Goal: Task Accomplishment & Management: Use online tool/utility

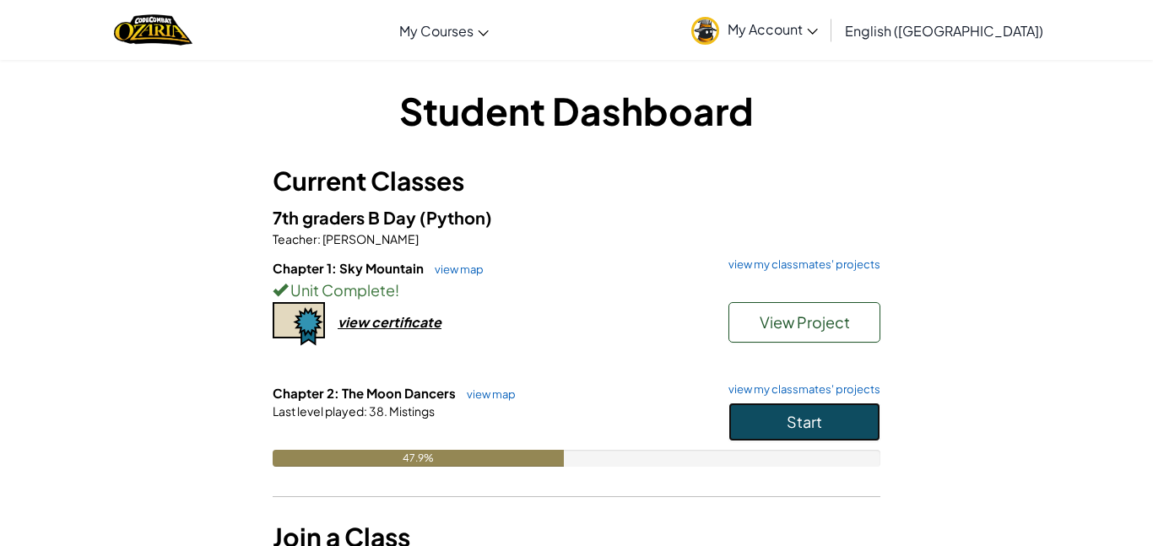
click at [733, 424] on button "Start" at bounding box center [804, 422] width 152 height 39
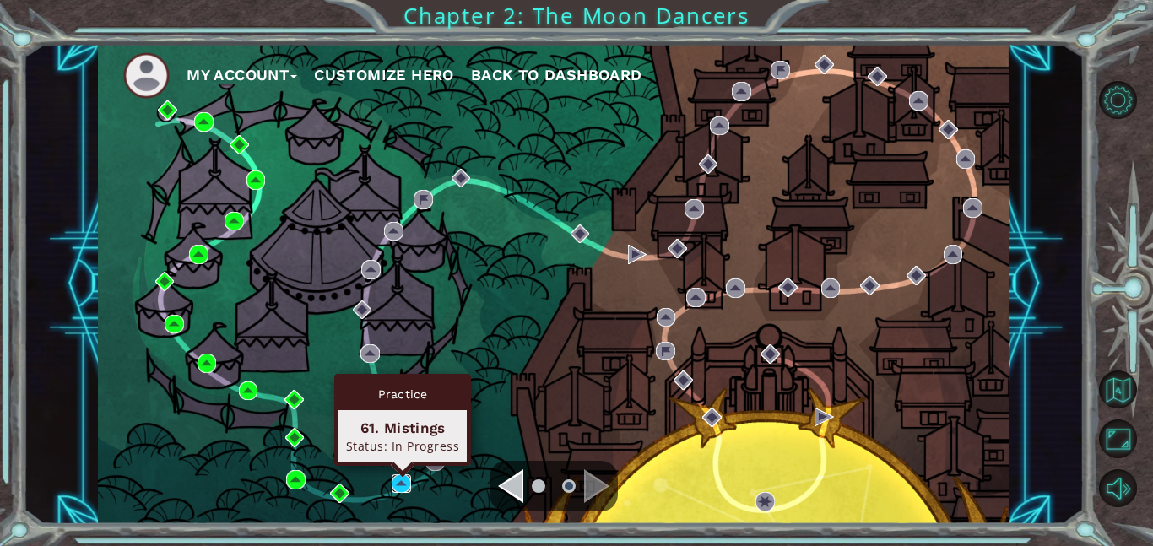
click at [400, 487] on img at bounding box center [401, 483] width 19 height 19
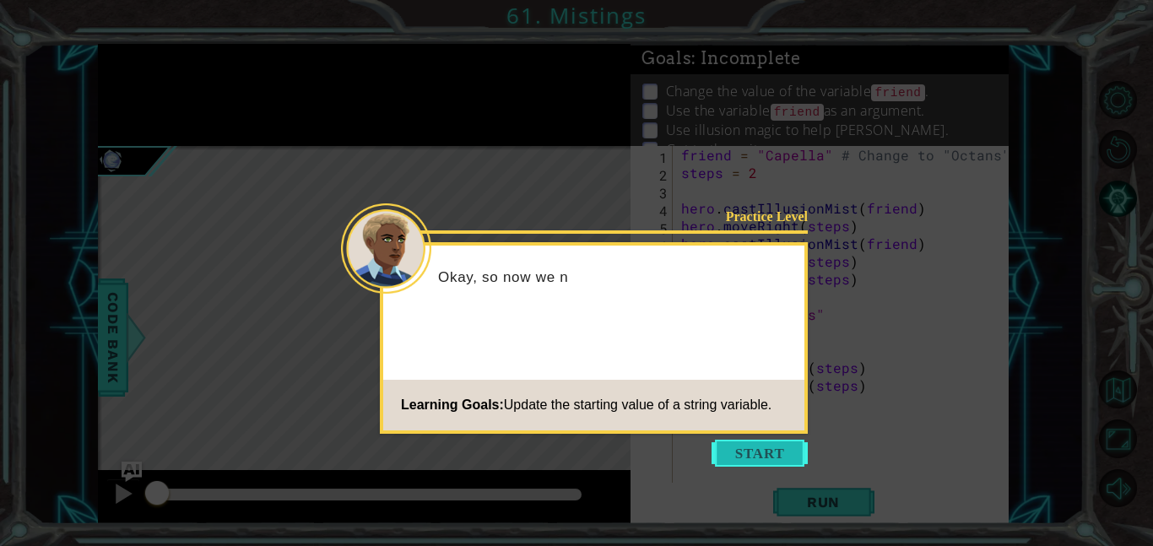
click at [732, 445] on button "Start" at bounding box center [759, 453] width 96 height 27
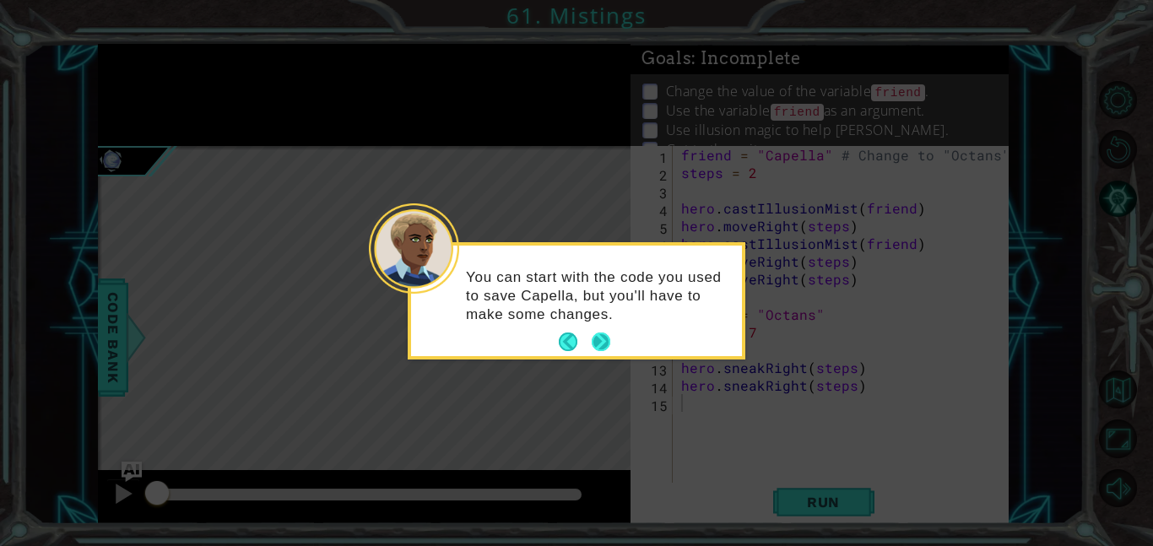
click at [602, 341] on button "Next" at bounding box center [601, 341] width 19 height 19
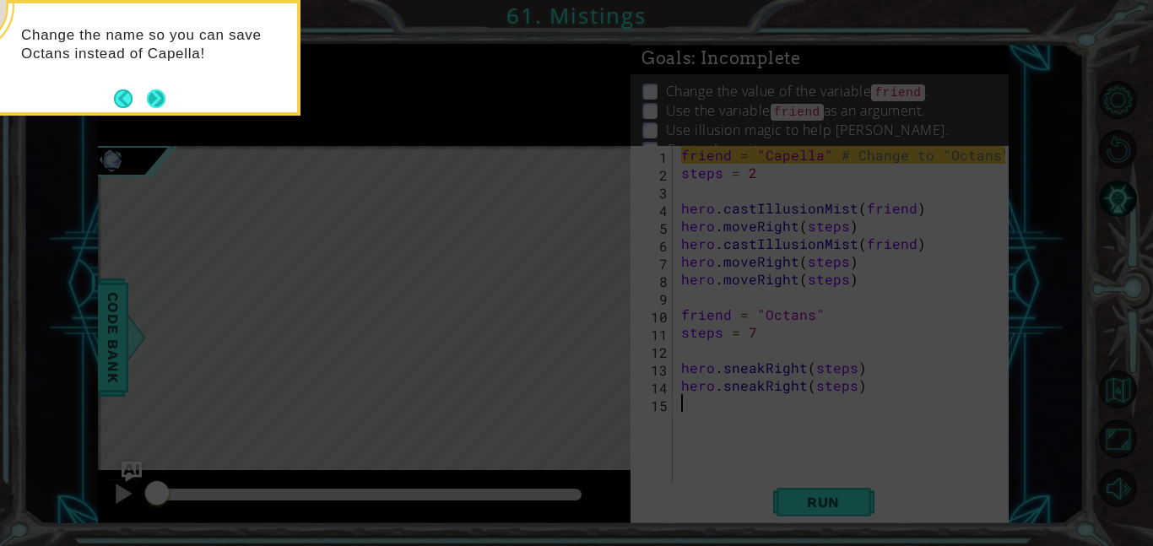
click at [156, 100] on button "Next" at bounding box center [156, 98] width 19 height 19
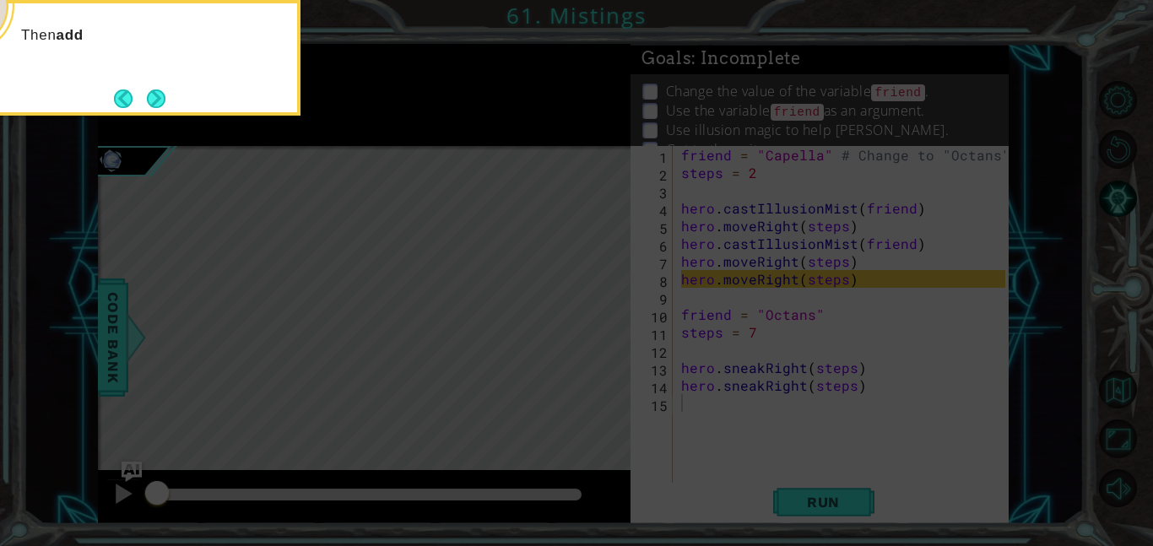
click at [156, 100] on button "Next" at bounding box center [156, 98] width 19 height 19
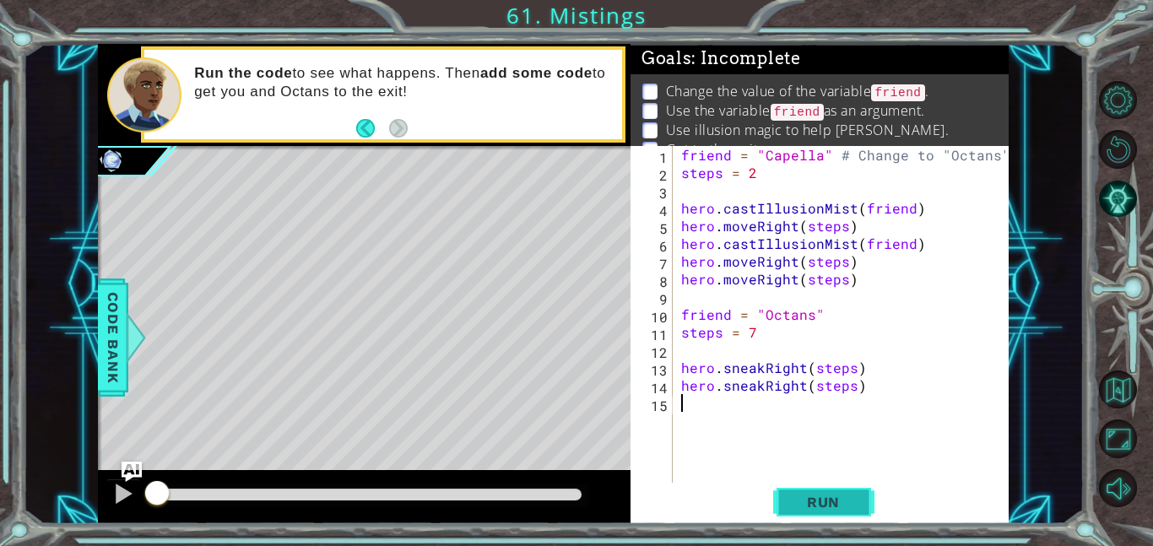
click at [798, 495] on span "Run" at bounding box center [823, 502] width 67 height 17
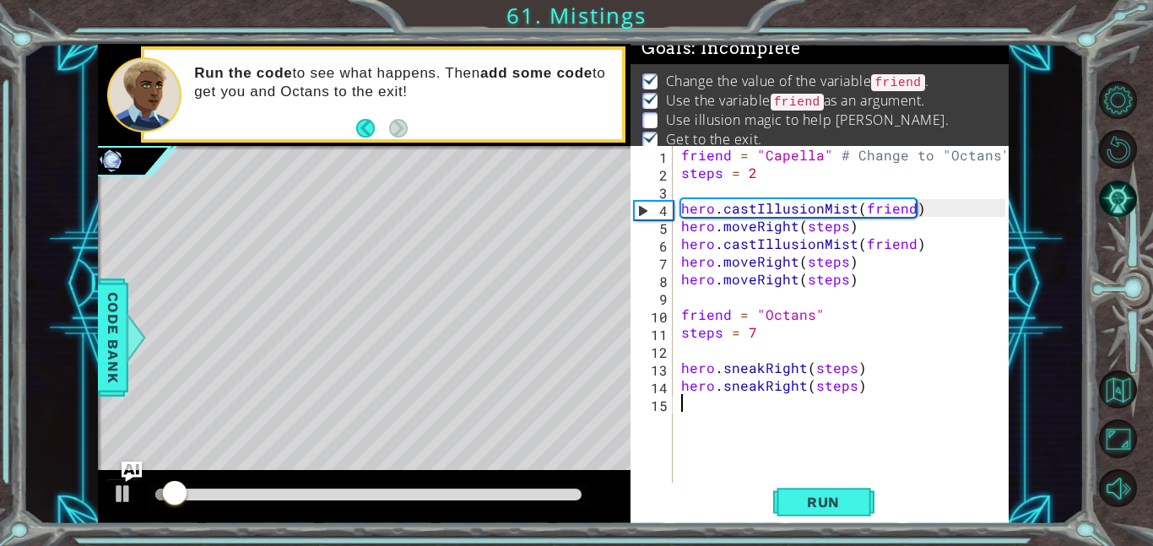
scroll to position [11, 0]
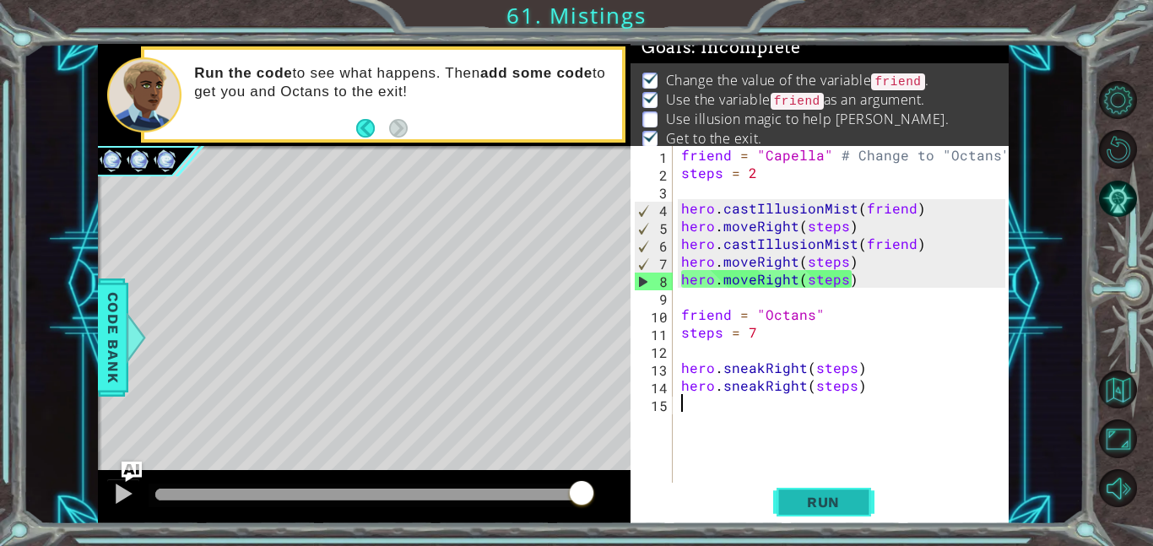
click at [793, 494] on span "Run" at bounding box center [823, 502] width 67 height 17
click at [804, 494] on span "Run" at bounding box center [823, 502] width 67 height 17
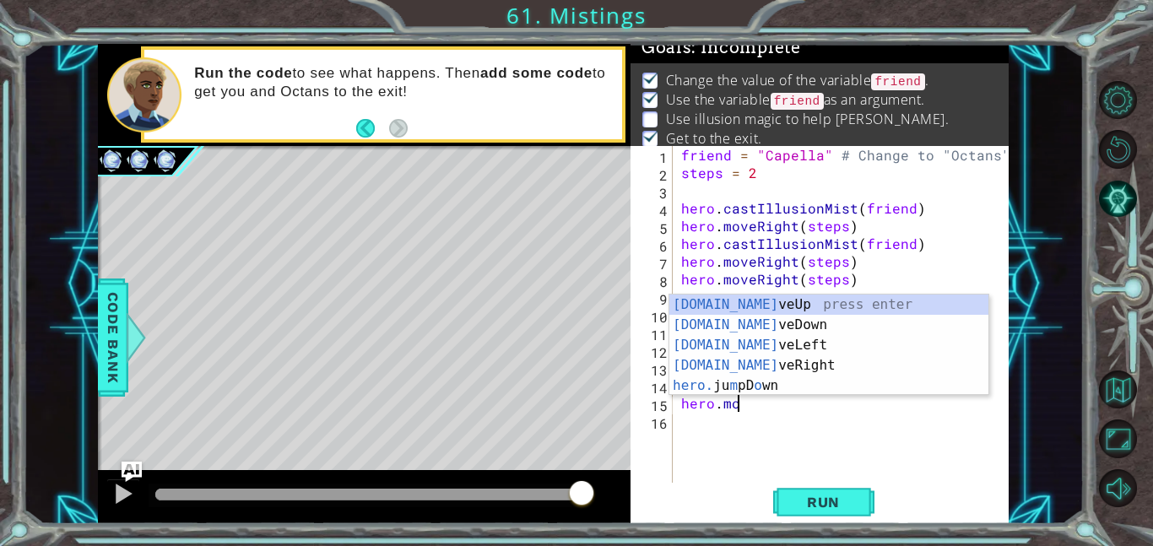
scroll to position [0, 3]
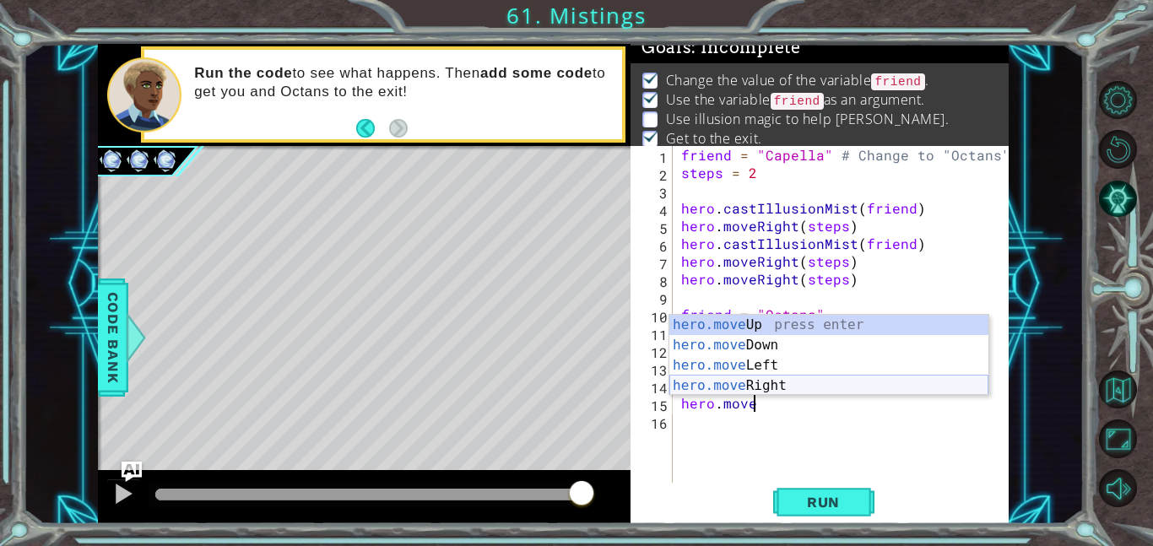
click at [729, 387] on div "hero.move Up press enter hero.move Down press enter hero.move Left press enter …" at bounding box center [828, 376] width 319 height 122
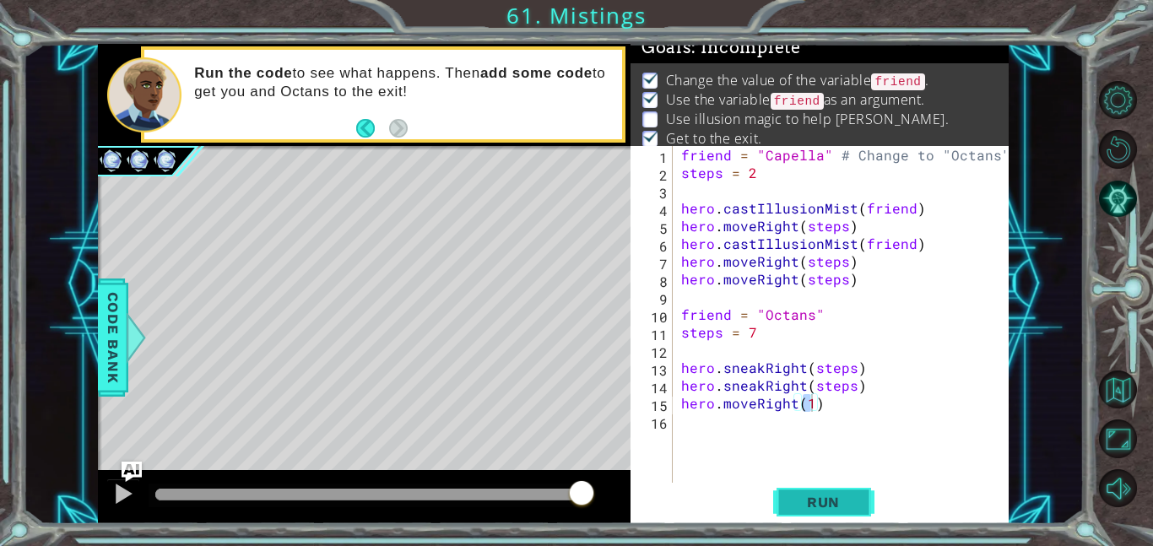
click at [824, 508] on span "Run" at bounding box center [823, 502] width 67 height 17
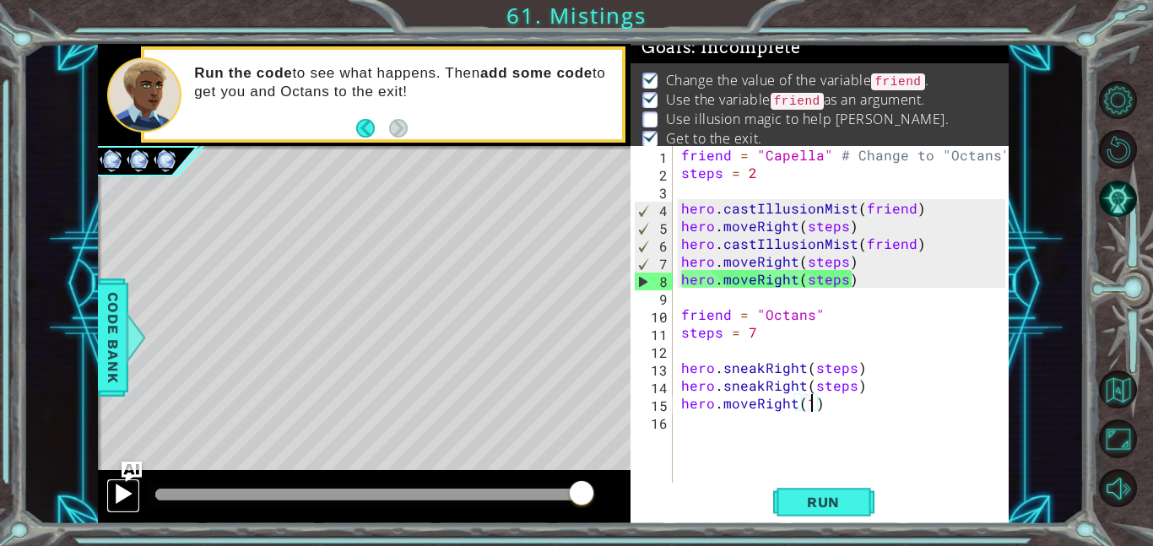
click at [114, 500] on div at bounding box center [123, 494] width 22 height 22
click at [752, 314] on div "friend = "Capella" # Change to "Octans" steps = 2 hero . castIllusionMist ( fri…" at bounding box center [846, 332] width 336 height 372
click at [909, 329] on div "friend = "Capella" # Change to "Octans" steps = 2 hero . castIllusionMist ( fri…" at bounding box center [846, 332] width 336 height 372
type textarea "steps = 7"
click at [887, 430] on div "friend = "Capella" # Change to "Octans" steps = 2 hero . castIllusionMist ( fri…" at bounding box center [846, 332] width 336 height 372
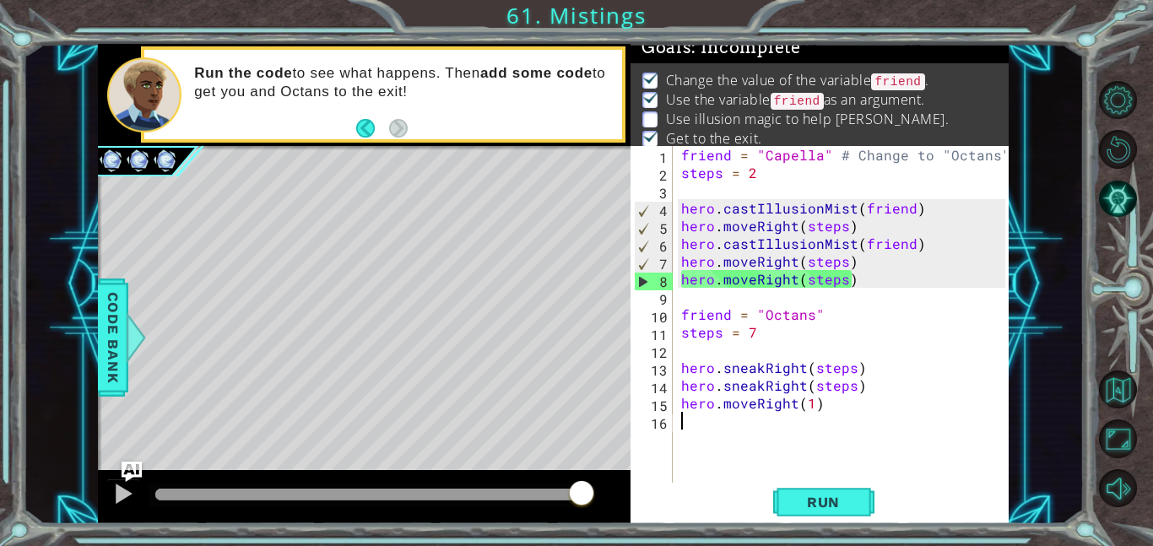
scroll to position [0, 0]
click at [721, 494] on div "Run" at bounding box center [823, 502] width 378 height 38
click at [667, 484] on div "Run" at bounding box center [823, 502] width 378 height 38
click at [952, 339] on div "friend = "Capella" # Change to "Octans" steps = 2 hero . castIllusionMist ( fri…" at bounding box center [846, 332] width 336 height 372
click at [943, 308] on div "friend = "Capella" # Change to "Octans" steps = 2 hero . castIllusionMist ( fri…" at bounding box center [846, 332] width 336 height 372
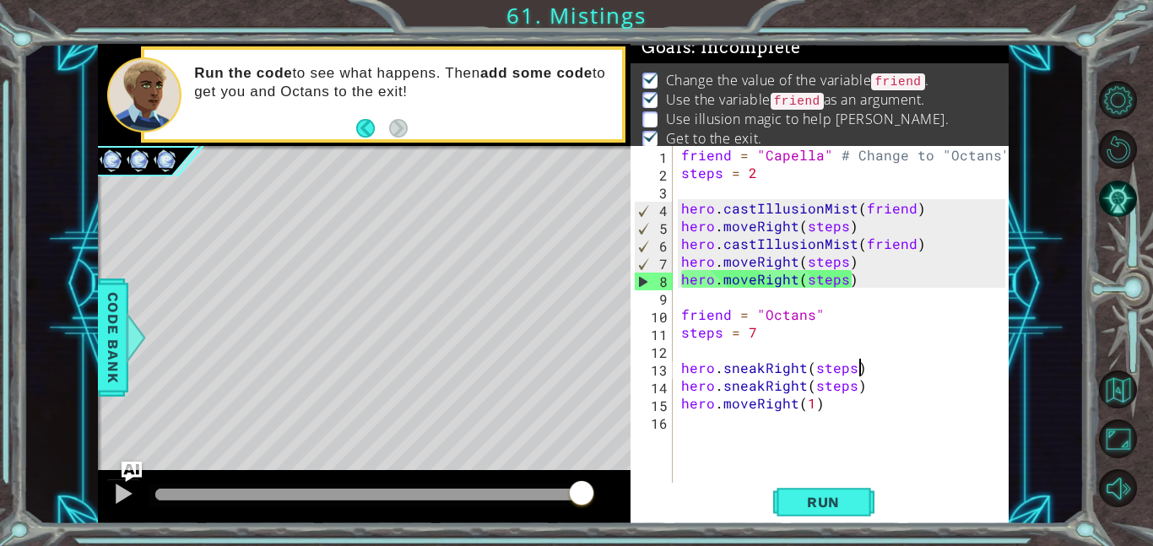
click at [921, 368] on div "friend = "Capella" # Change to "Octans" steps = 2 hero . castIllusionMist ( fri…" at bounding box center [846, 332] width 336 height 372
type textarea "hero.sneakRight(steps)"
click at [869, 430] on div "friend = "Capella" # Change to "Octans" steps = 2 hero . castIllusionMist ( fri…" at bounding box center [846, 332] width 336 height 372
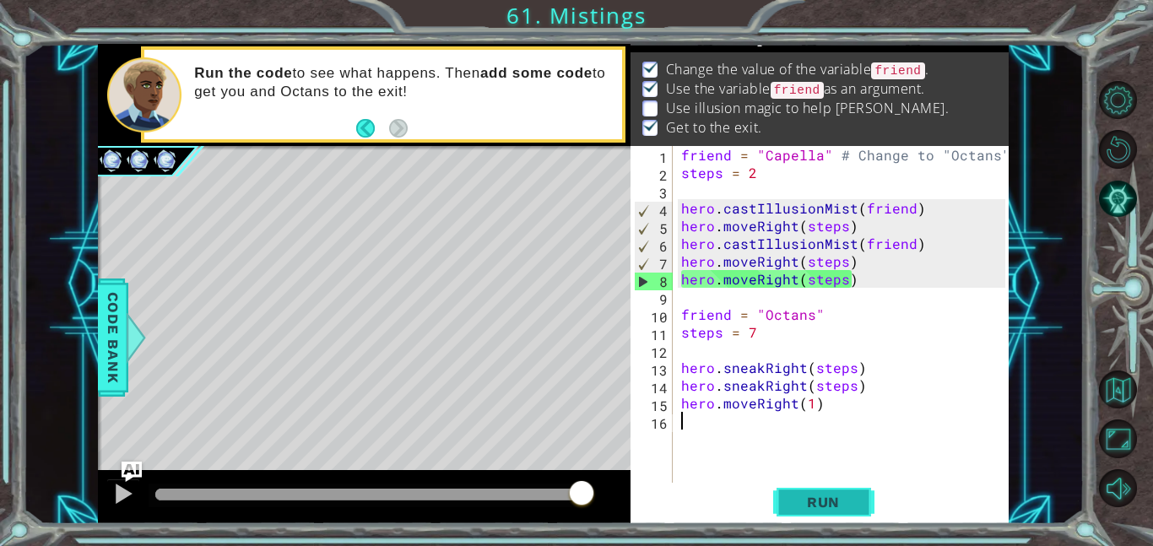
click at [818, 500] on span "Run" at bounding box center [823, 502] width 67 height 17
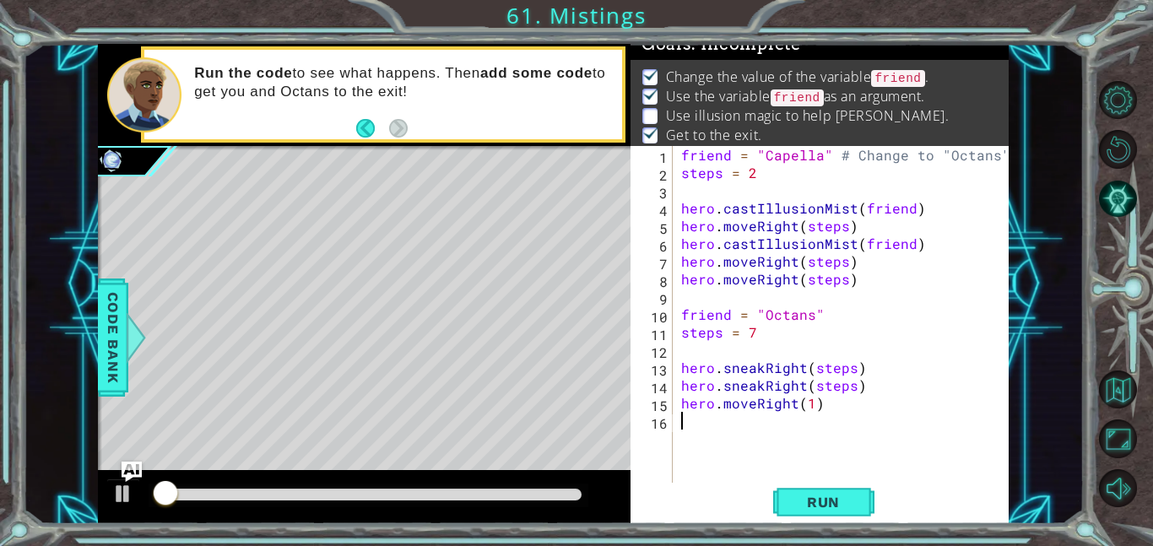
scroll to position [11, 0]
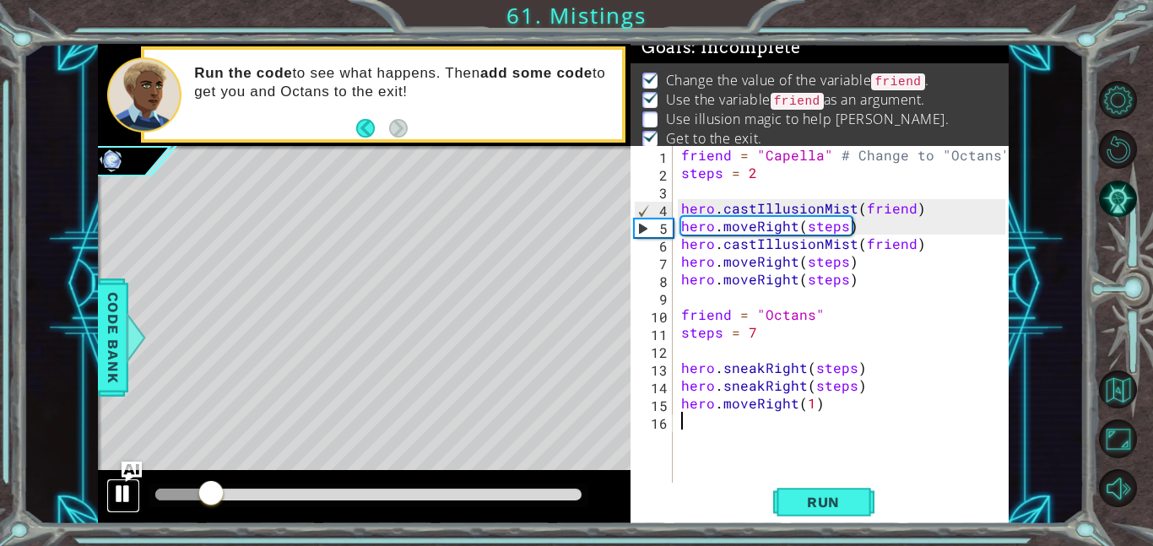
click at [127, 491] on div at bounding box center [123, 494] width 22 height 22
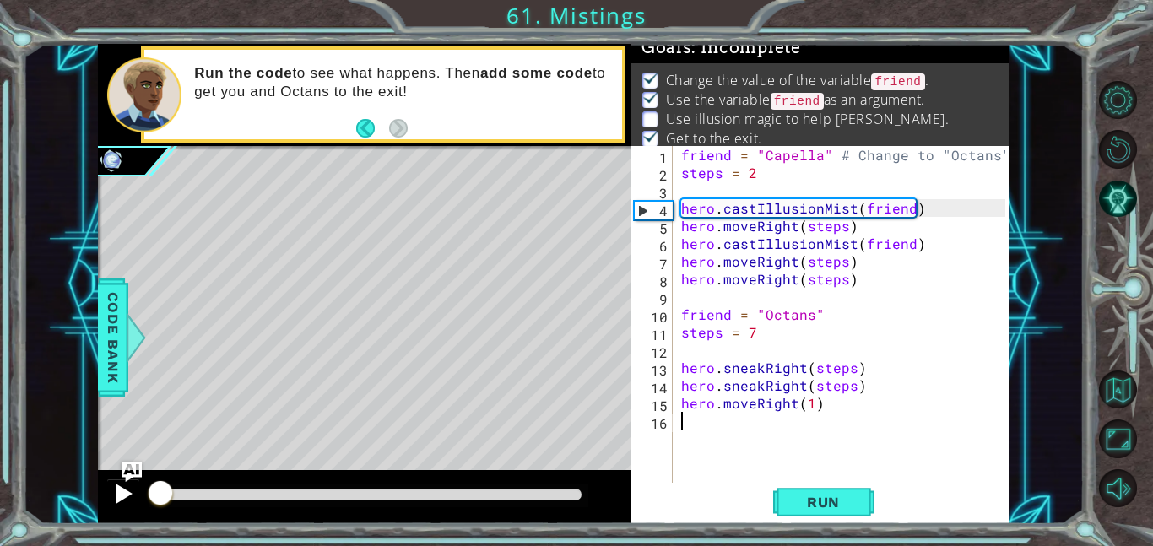
drag, startPoint x: 223, startPoint y: 494, endPoint x: 133, endPoint y: 492, distance: 89.5
click at [133, 492] on div at bounding box center [364, 497] width 532 height 54
click at [788, 150] on div "friend = "Capella" # Change to "Octans" steps = 2 hero . castIllusionMist ( fri…" at bounding box center [846, 332] width 336 height 372
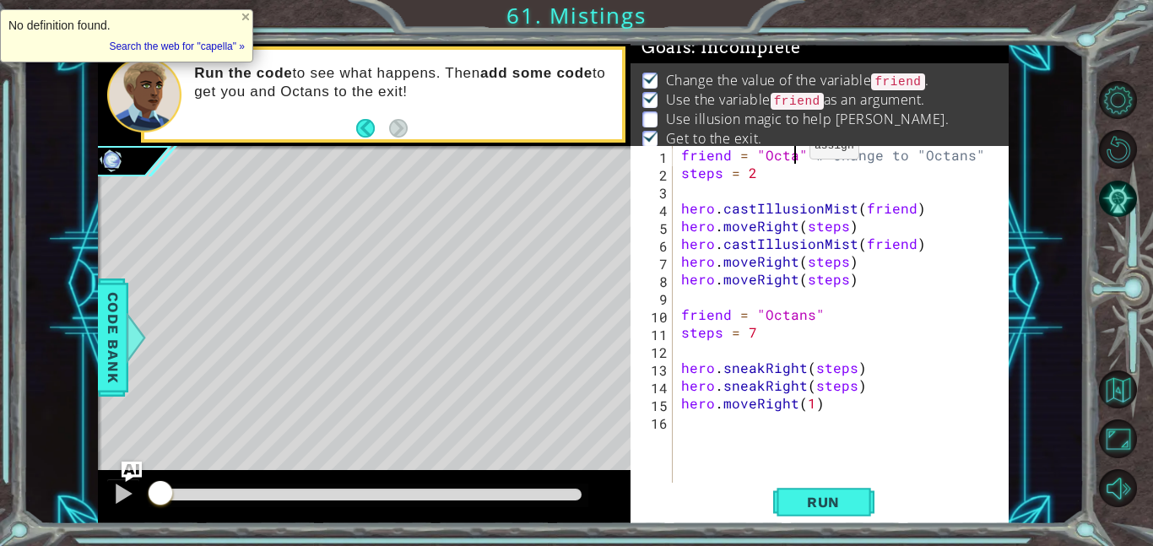
scroll to position [0, 8]
click at [805, 510] on span "Run" at bounding box center [823, 502] width 67 height 17
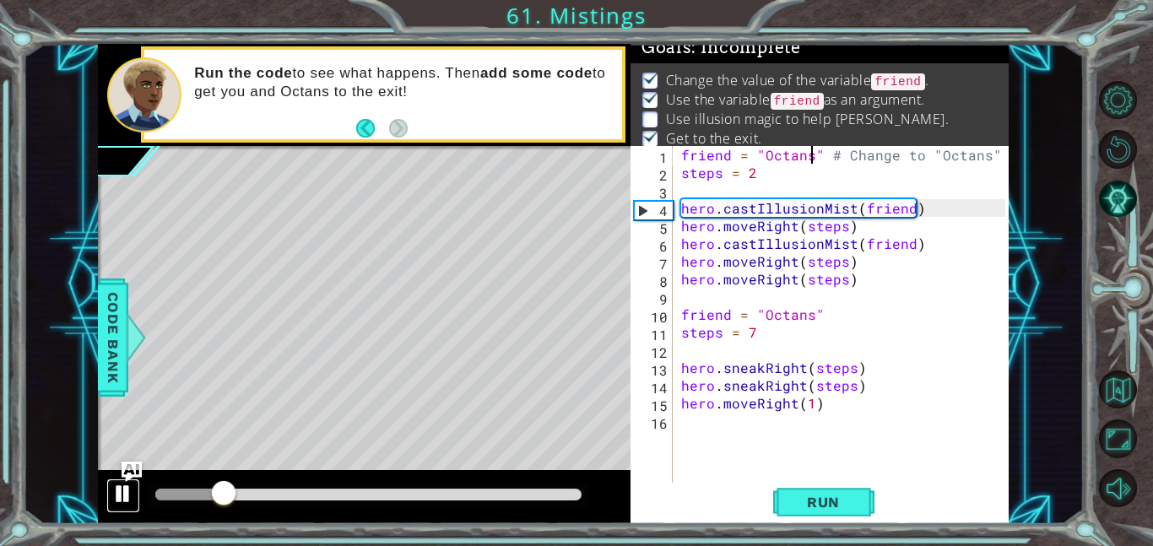
click at [127, 494] on div at bounding box center [123, 494] width 22 height 22
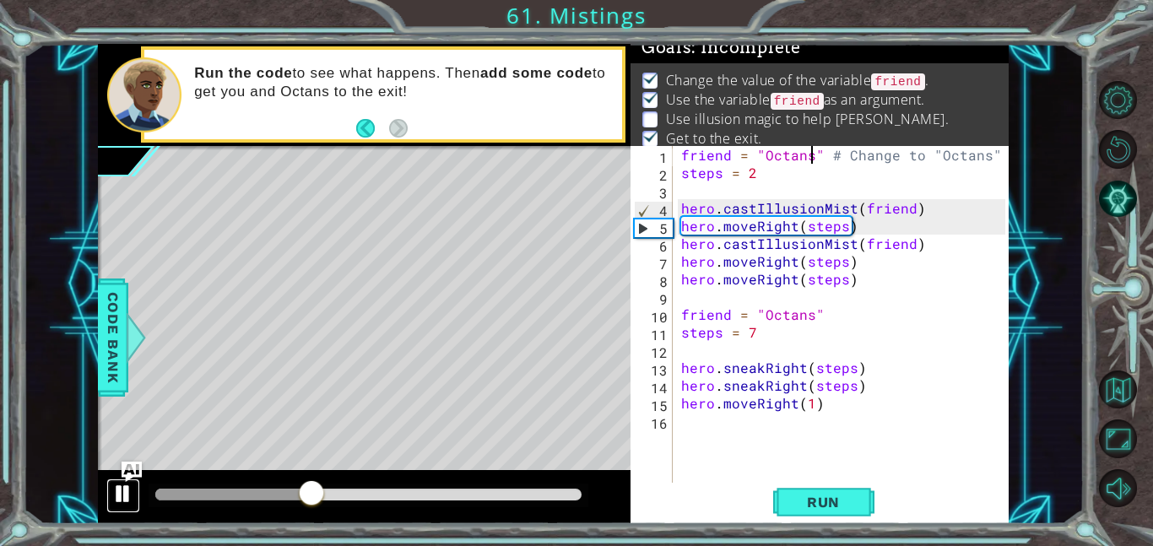
click at [127, 494] on div at bounding box center [123, 494] width 22 height 22
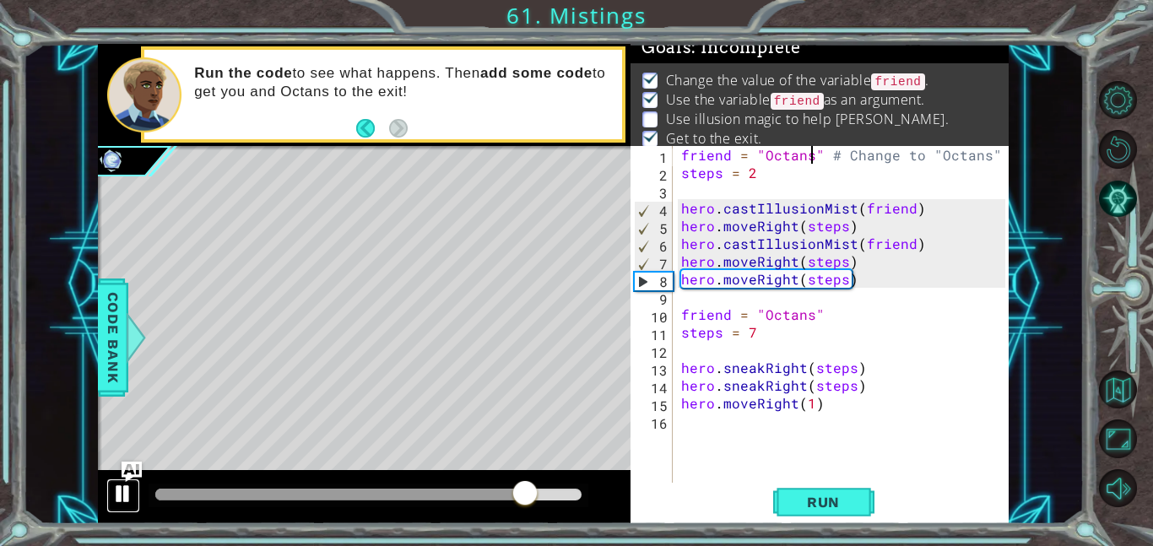
click at [127, 494] on div at bounding box center [123, 494] width 22 height 22
click at [875, 261] on div "friend = "Octans" # Change to "Octans" steps = 2 hero . castIllusionMist ( frie…" at bounding box center [846, 332] width 336 height 372
type textarea "hero.moveRight(steps)"
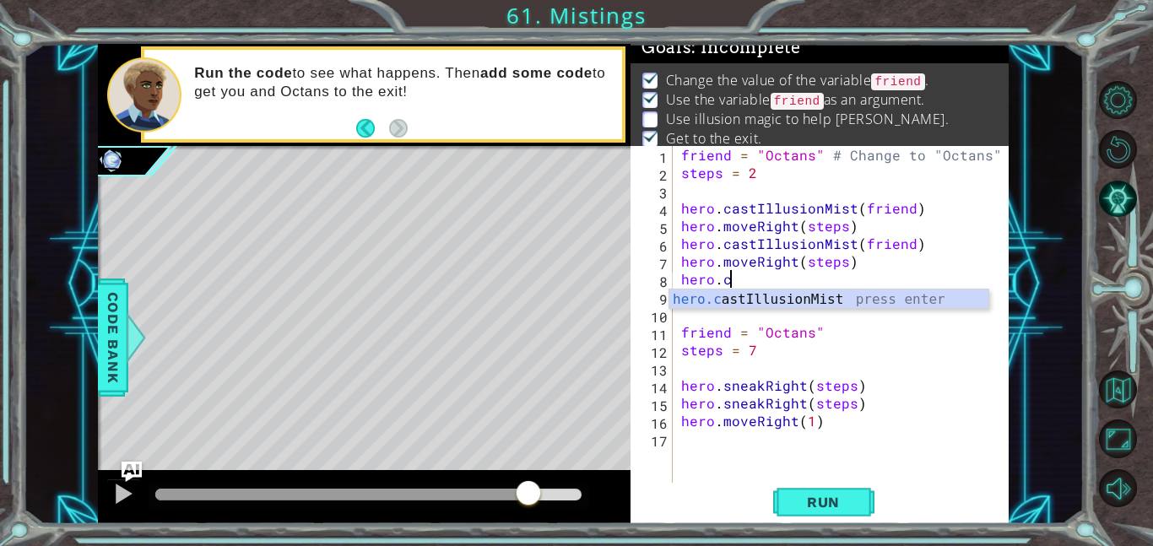
scroll to position [0, 3]
click at [890, 298] on div "[DOMAIN_NAME] stIllusionMist press enter" at bounding box center [828, 319] width 319 height 61
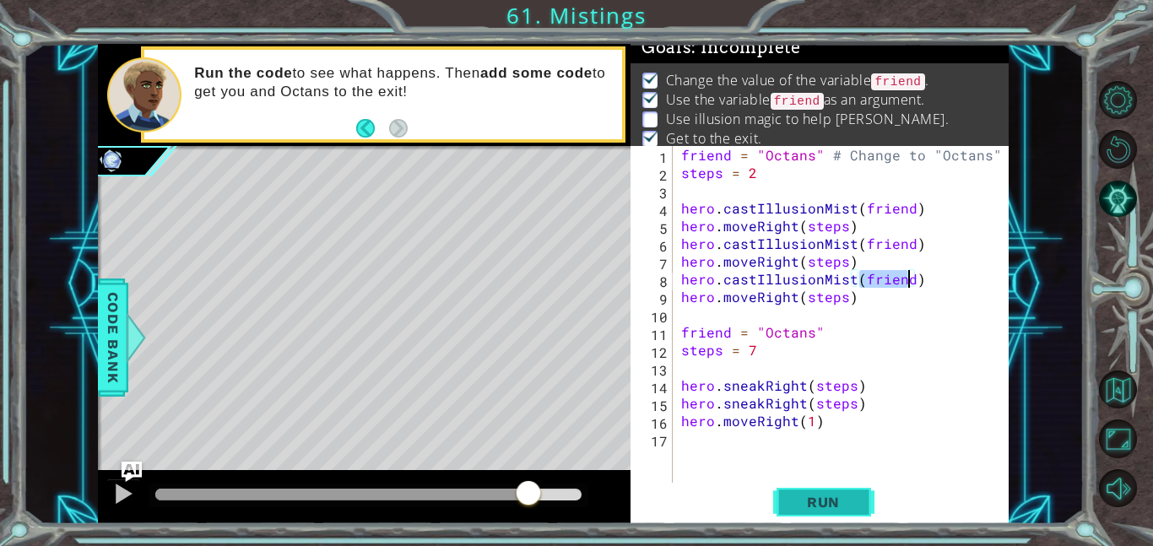
click at [839, 513] on button "Run" at bounding box center [823, 502] width 101 height 38
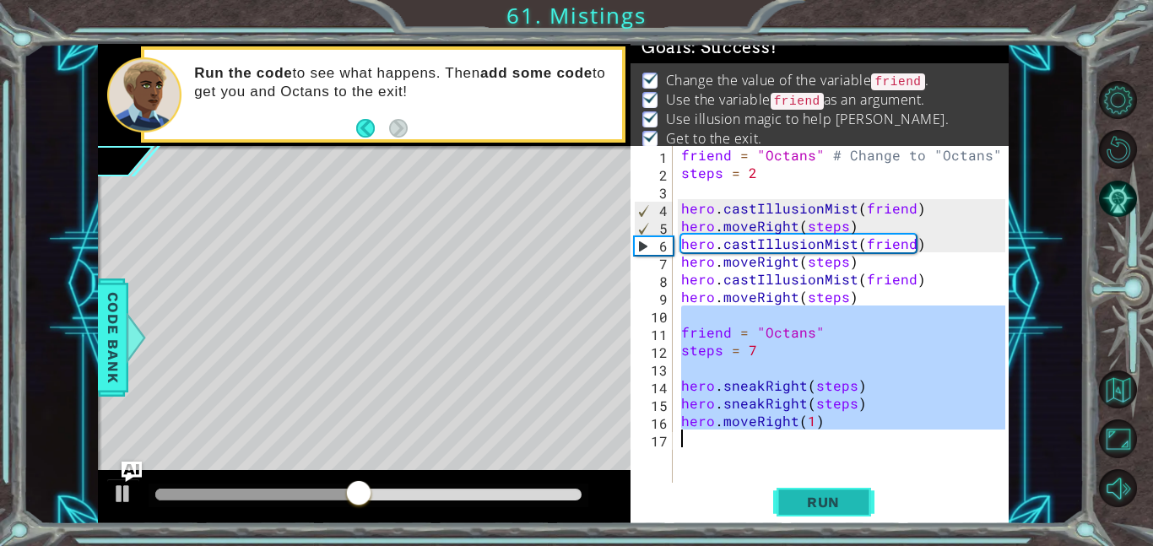
drag, startPoint x: 678, startPoint y: 321, endPoint x: 834, endPoint y: 482, distance: 224.4
click at [834, 482] on div "hero.castIllusionMist(friend) 1 2 3 4 5 6 7 8 9 10 11 12 13 14 15 16 17 friend …" at bounding box center [819, 335] width 378 height 378
type textarea "hero.moveRight(1)"
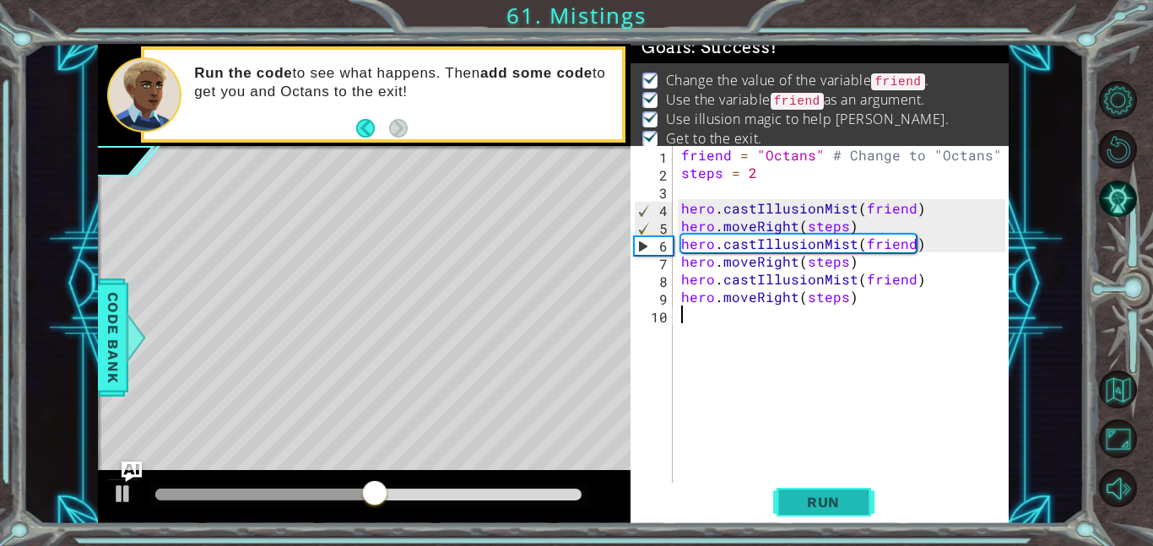
scroll to position [0, 0]
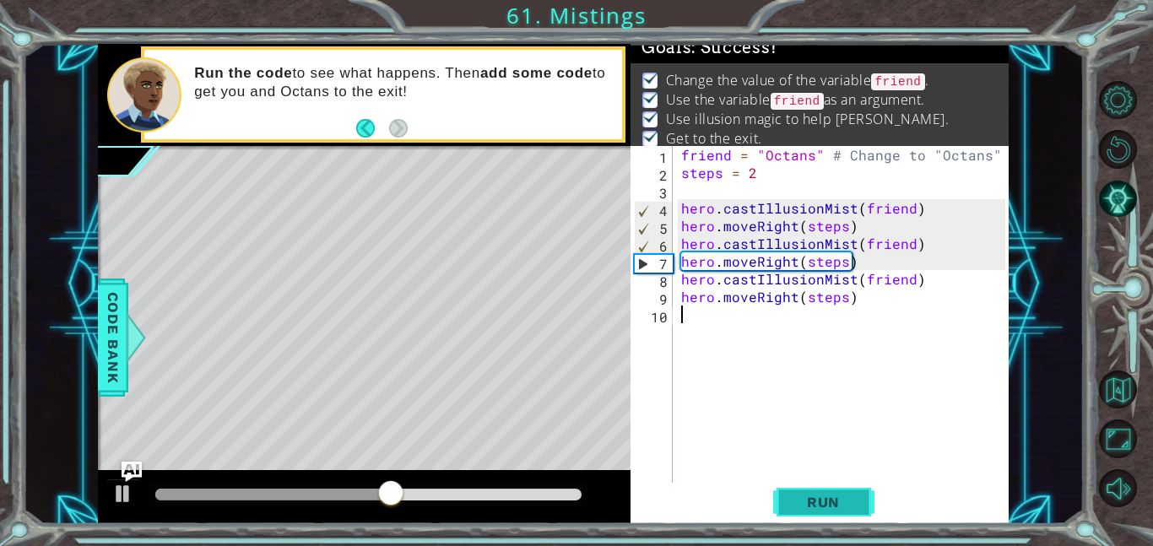
type textarea "hero.moveRight(steps)"
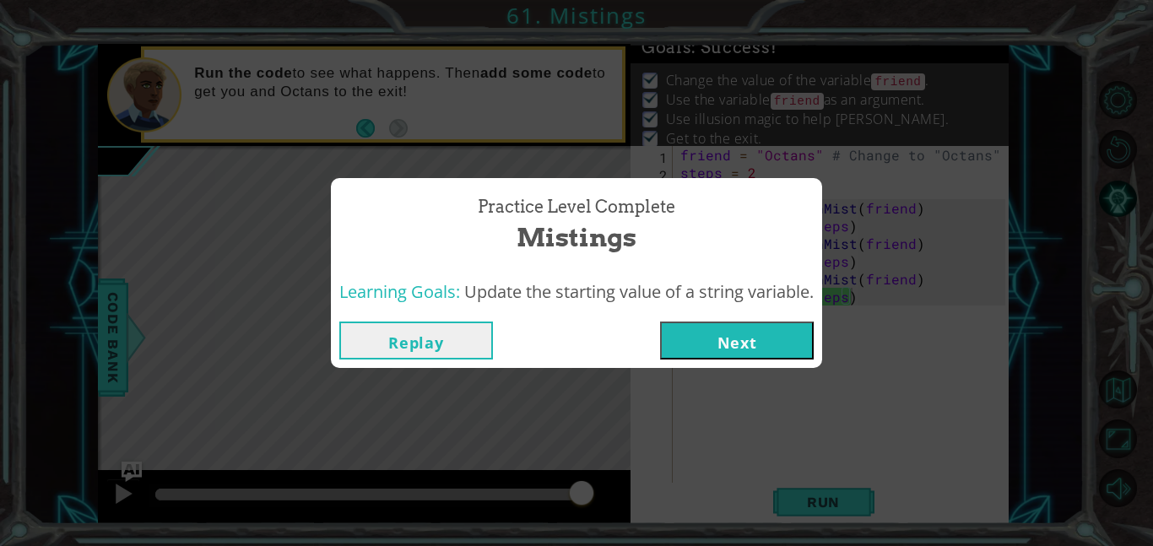
click at [742, 333] on button "Next" at bounding box center [737, 340] width 154 height 38
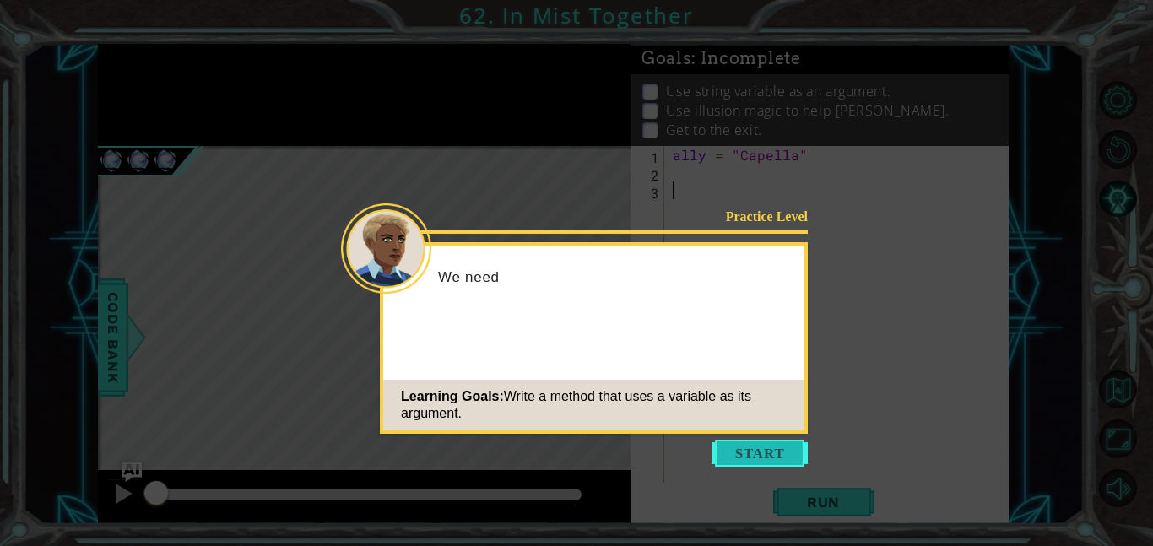
click at [747, 460] on button "Start" at bounding box center [759, 453] width 96 height 27
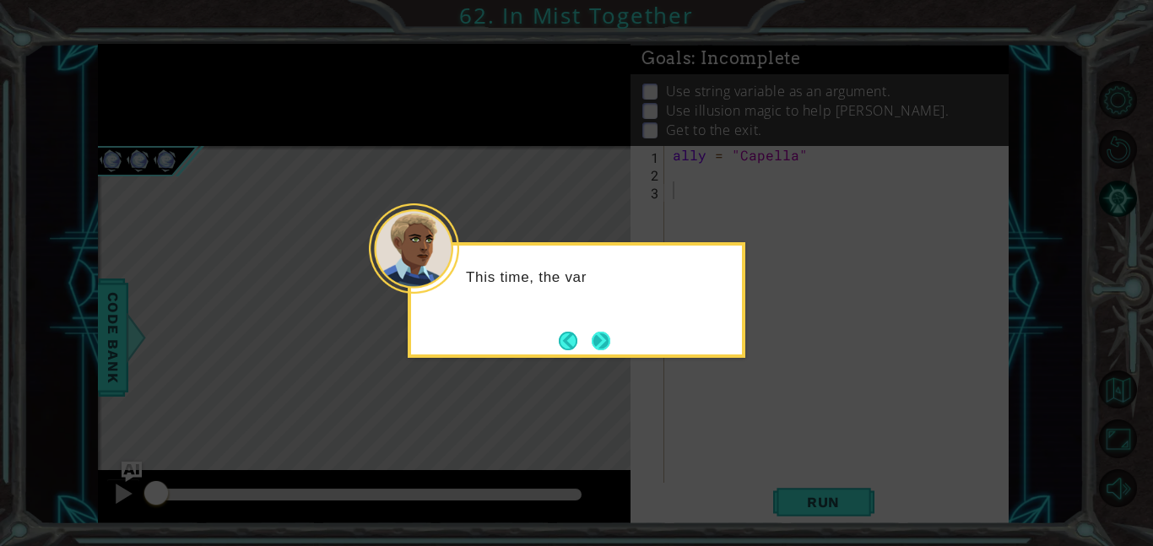
click at [595, 339] on button "Next" at bounding box center [601, 341] width 19 height 19
click at [596, 340] on button "Next" at bounding box center [601, 341] width 19 height 19
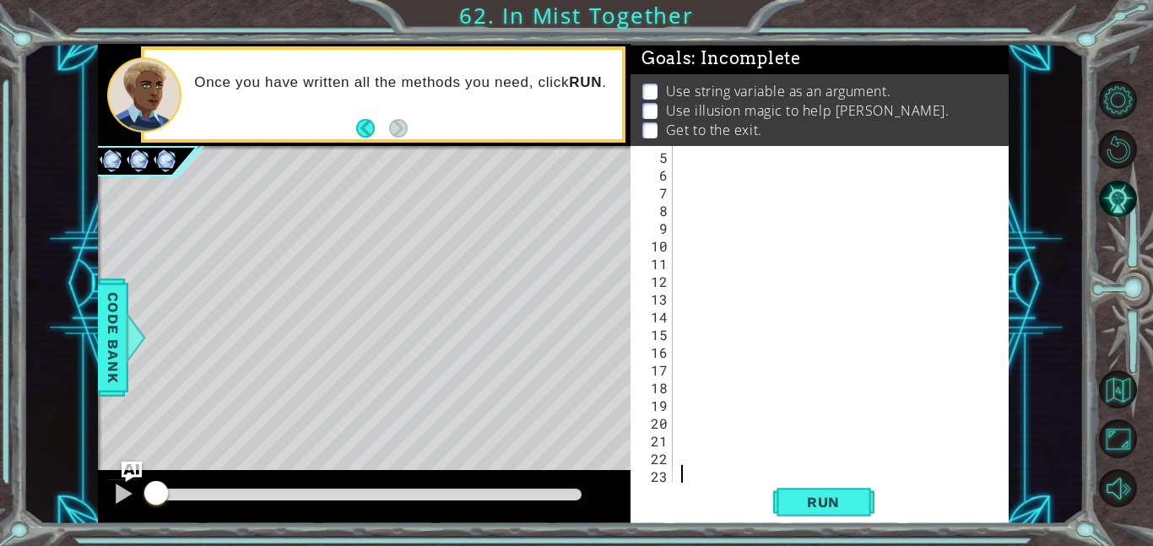
scroll to position [18, 0]
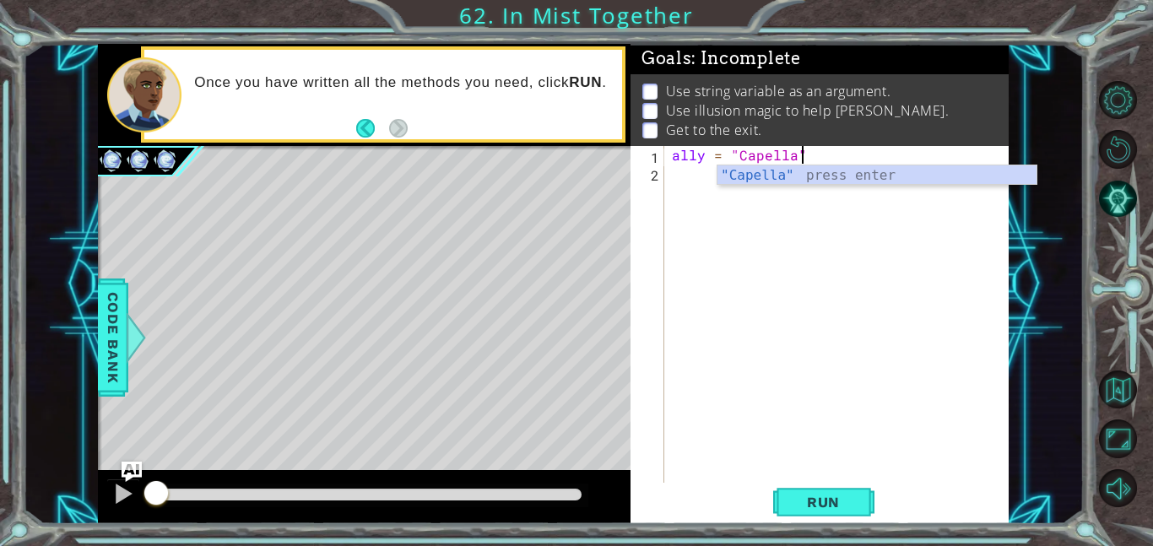
type textarea "ally = "Capella"
click at [685, 194] on div "ally = "Capella" at bounding box center [840, 332] width 344 height 372
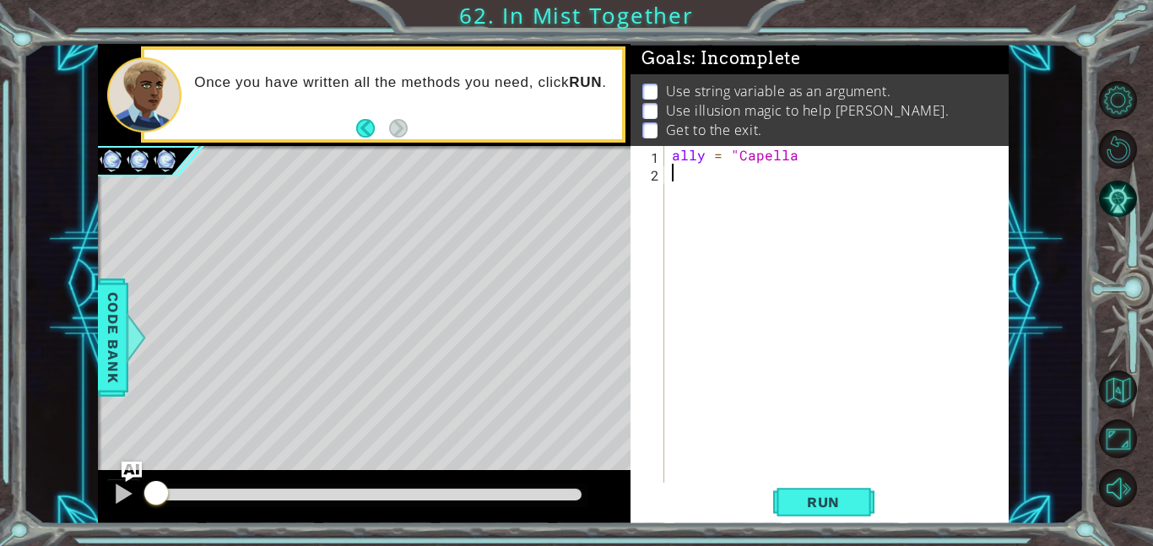
scroll to position [0, 0]
type textarea "ally = "Capella"
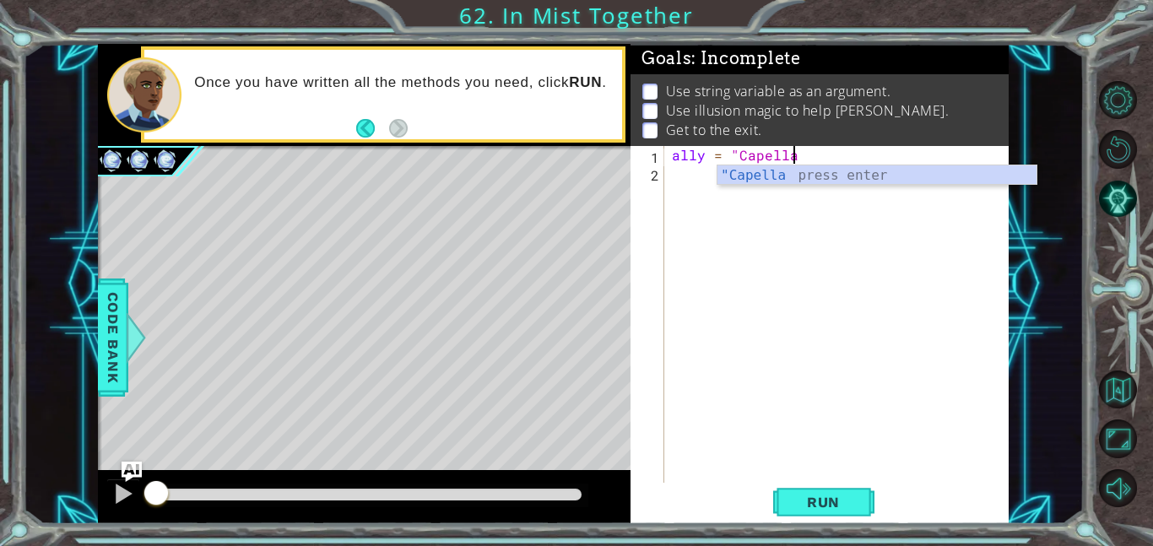
click at [660, 181] on div "2" at bounding box center [649, 175] width 30 height 18
